Goal: Task Accomplishment & Management: Manage account settings

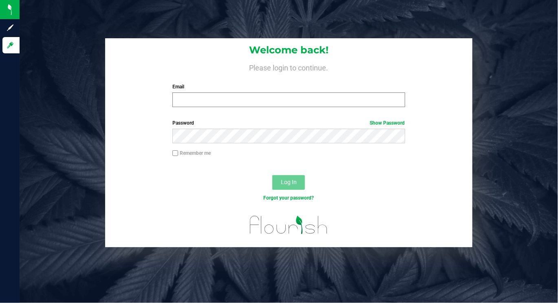
click at [225, 100] on input "Email" at bounding box center [288, 100] width 232 height 15
drag, startPoint x: 256, startPoint y: 107, endPoint x: 241, endPoint y: 122, distance: 20.8
click at [241, 122] on label "Password Show Password" at bounding box center [288, 122] width 232 height 7
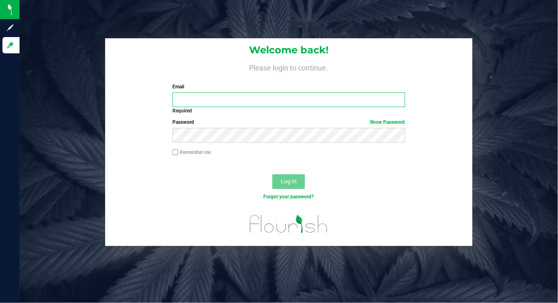
drag, startPoint x: 241, startPoint y: 122, endPoint x: 188, endPoint y: 99, distance: 57.7
click at [188, 99] on input "Email" at bounding box center [288, 100] width 232 height 15
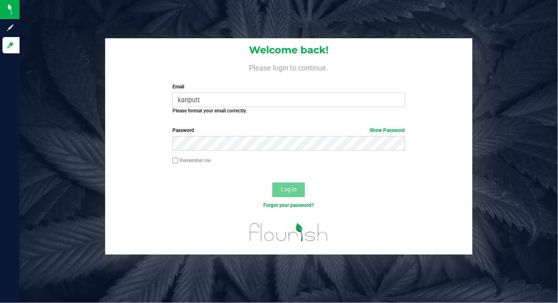
click at [536, 91] on div "Welcome back! Please login to continue. Email kanputt Required Please format yo…" at bounding box center [288, 146] width 551 height 217
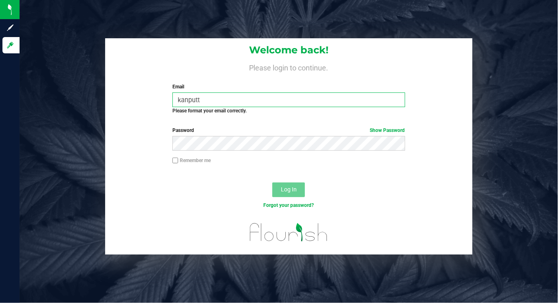
click at [219, 98] on input "kanputt" at bounding box center [288, 100] width 232 height 15
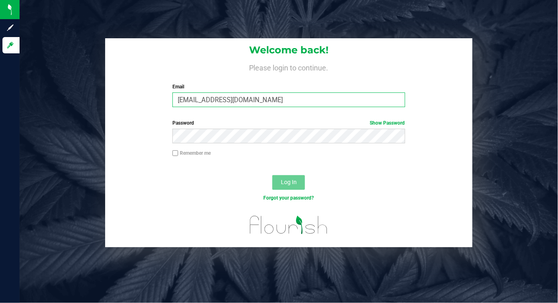
type input "[EMAIL_ADDRESS][DOMAIN_NAME]"
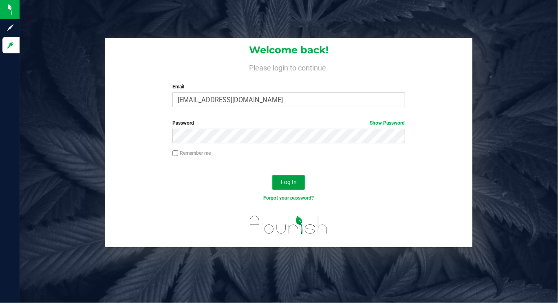
click at [287, 181] on span "Log In" at bounding box center [289, 182] width 16 height 7
click at [290, 181] on span "Log In" at bounding box center [289, 182] width 16 height 7
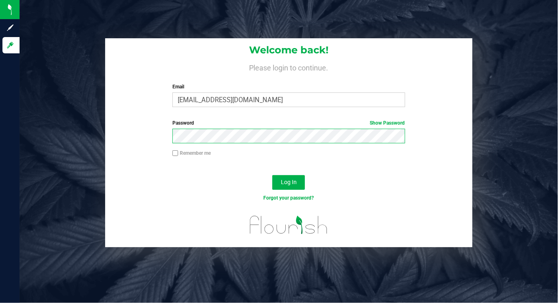
click at [272, 175] on button "Log In" at bounding box center [288, 182] width 33 height 15
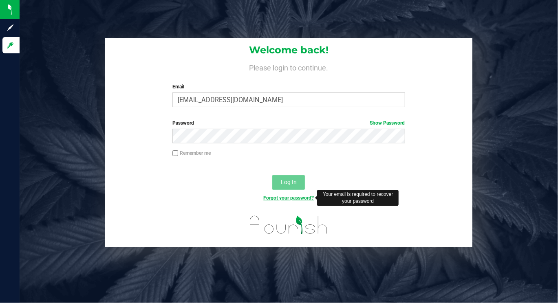
click at [304, 198] on link "Forgot your password?" at bounding box center [288, 198] width 51 height 6
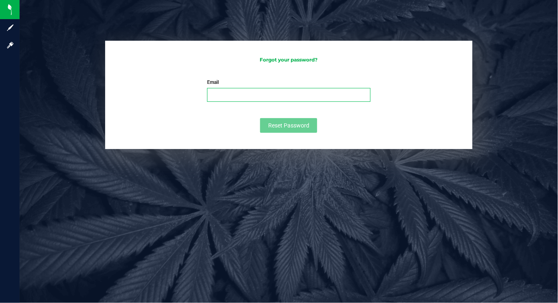
drag, startPoint x: 236, startPoint y: 92, endPoint x: 247, endPoint y: 96, distance: 11.0
click at [236, 94] on input "Email" at bounding box center [288, 95] width 163 height 14
type input "[EMAIL_ADDRESS][DOMAIN_NAME]"
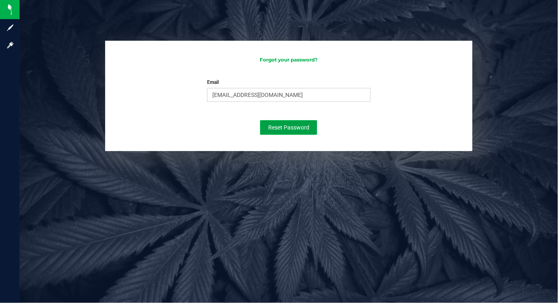
click at [286, 129] on span "Reset Password" at bounding box center [288, 127] width 41 height 7
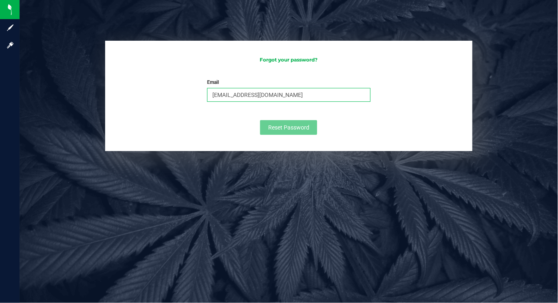
click at [282, 95] on input "[EMAIL_ADDRESS][DOMAIN_NAME]" at bounding box center [288, 95] width 163 height 14
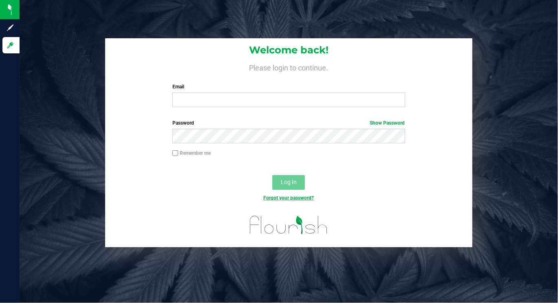
click at [284, 197] on link "Forgot your password?" at bounding box center [288, 198] width 51 height 6
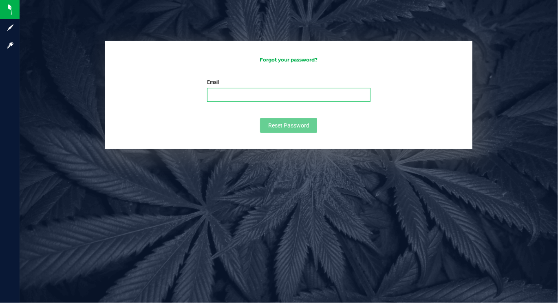
click at [217, 94] on input "Email" at bounding box center [288, 95] width 163 height 14
type input "[EMAIL_ADDRESS][DOMAIN_NAME]"
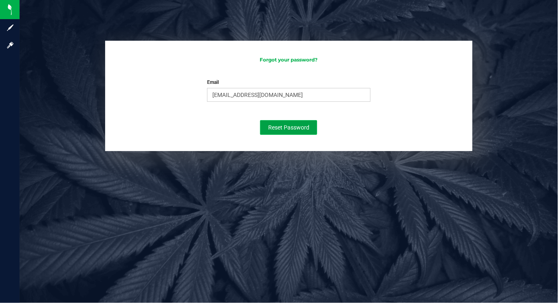
click at [282, 125] on span "Reset Password" at bounding box center [288, 127] width 41 height 7
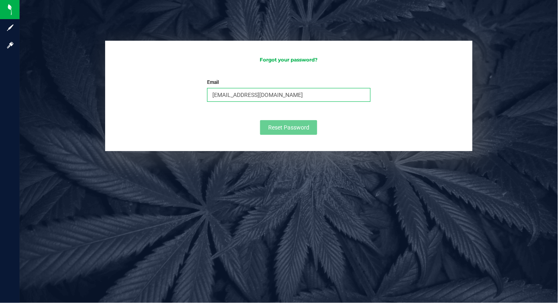
click at [272, 95] on input "[EMAIL_ADDRESS][DOMAIN_NAME]" at bounding box center [288, 95] width 163 height 14
drag, startPoint x: 272, startPoint y: 95, endPoint x: 159, endPoint y: 91, distance: 113.8
click at [156, 90] on form "Email [EMAIL_ADDRESS][DOMAIN_NAME] Please enter your email Please format your e…" at bounding box center [288, 107] width 351 height 56
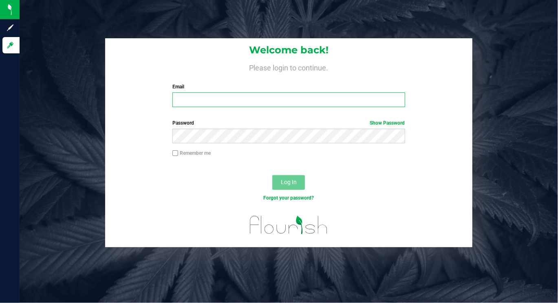
click at [187, 98] on input "Email" at bounding box center [288, 100] width 232 height 15
type input "[EMAIL_ADDRESS][DOMAIN_NAME]"
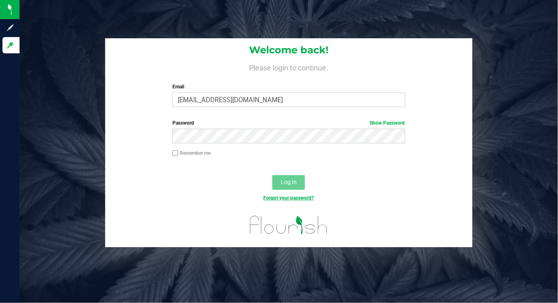
click at [292, 198] on link "Forgot your password?" at bounding box center [288, 198] width 51 height 6
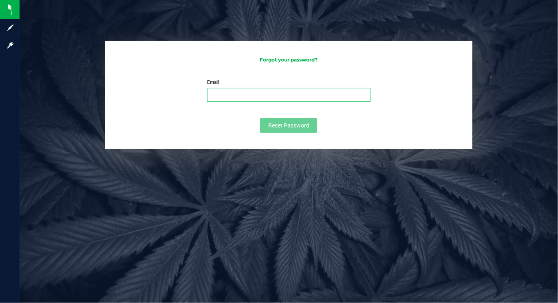
paste input "[EMAIL_ADDRESS][DOMAIN_NAME]"
type input "[EMAIL_ADDRESS][DOMAIN_NAME]"
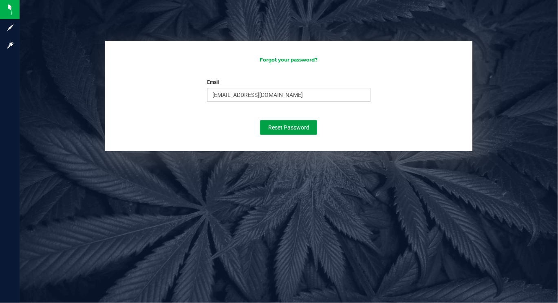
click at [284, 124] on span "Reset Password" at bounding box center [288, 127] width 41 height 7
click at [499, 14] on div "Forgot your password? Email [EMAIL_ADDRESS][DOMAIN_NAME] Please enter your emai…" at bounding box center [288, 75] width 551 height 151
